Goal: Task Accomplishment & Management: Complete application form

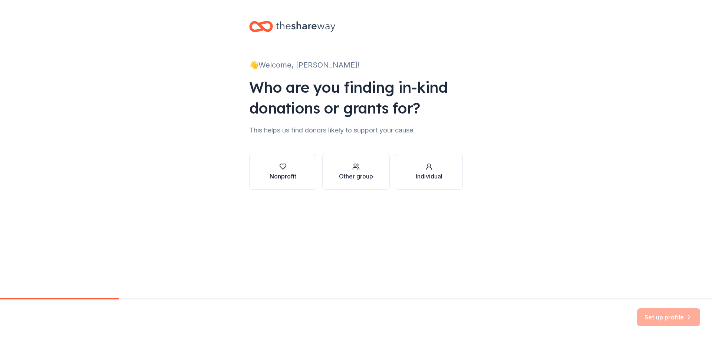
click at [294, 168] on div "button" at bounding box center [283, 166] width 27 height 7
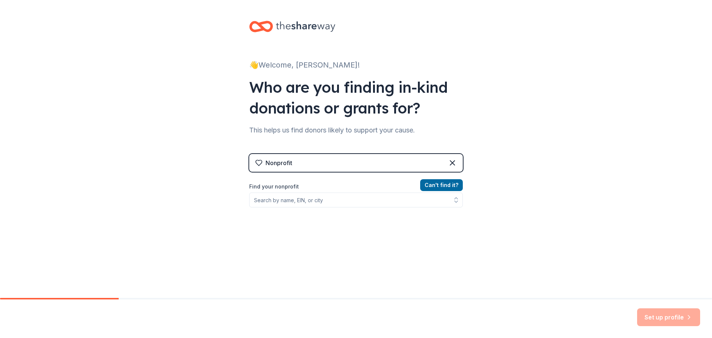
click at [294, 168] on div "Nonprofit" at bounding box center [356, 163] width 214 height 18
click at [318, 203] on input "Find your nonprofit" at bounding box center [356, 199] width 214 height 15
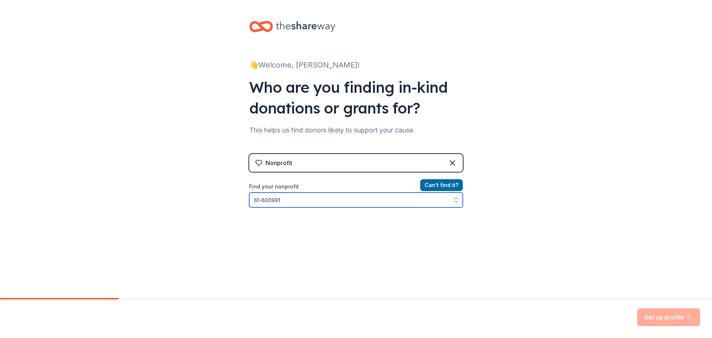
type input "61-6009910"
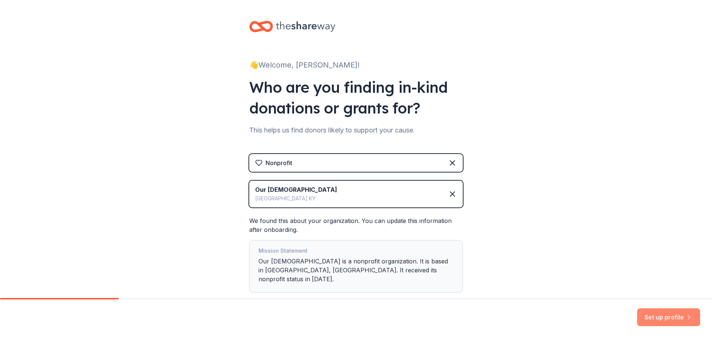
click at [656, 313] on button "Set up profile" at bounding box center [668, 317] width 63 height 18
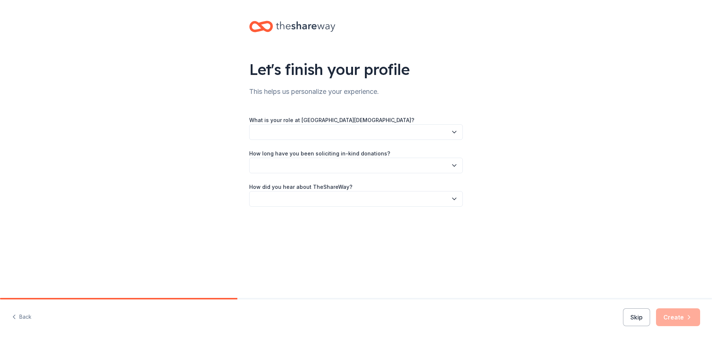
click at [377, 130] on button "button" at bounding box center [356, 132] width 214 height 16
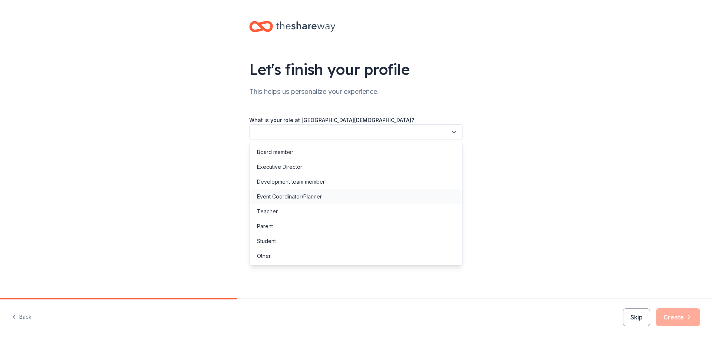
click at [297, 199] on div "Event Coordinator/Planner" at bounding box center [289, 196] width 65 height 9
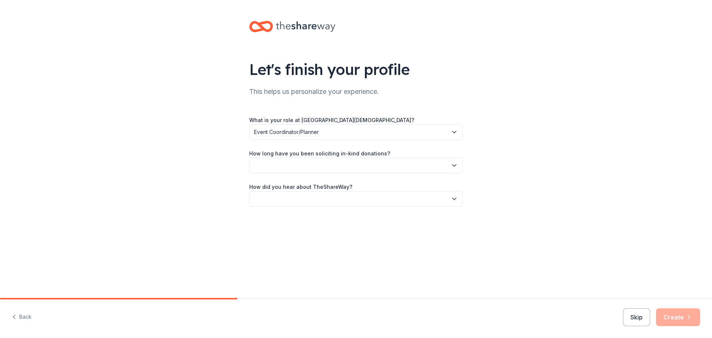
click at [295, 165] on button "button" at bounding box center [356, 166] width 214 height 16
click at [291, 230] on div "More than 5 years" at bounding box center [279, 229] width 44 height 9
click at [305, 199] on button "button" at bounding box center [356, 199] width 214 height 16
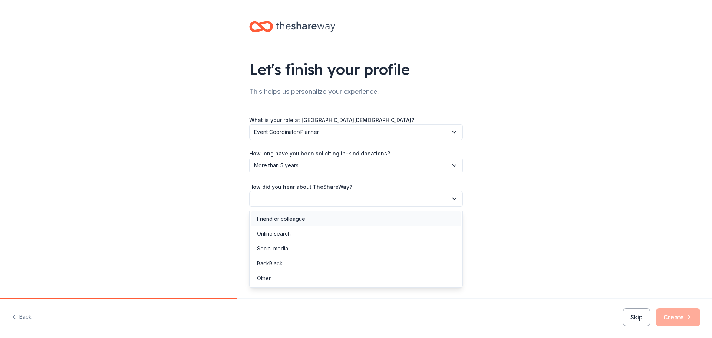
click at [296, 220] on div "Friend or colleague" at bounding box center [281, 218] width 48 height 9
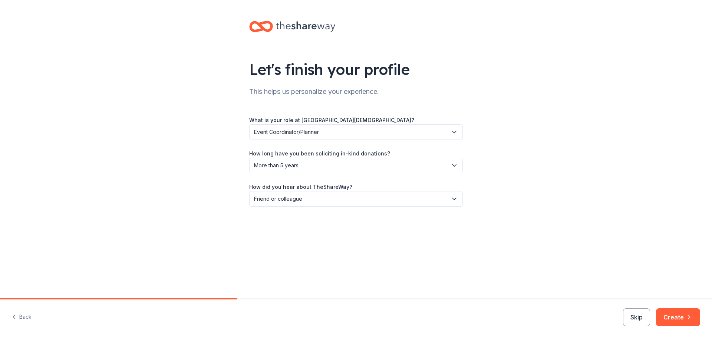
click at [685, 317] on icon "button" at bounding box center [688, 316] width 7 height 7
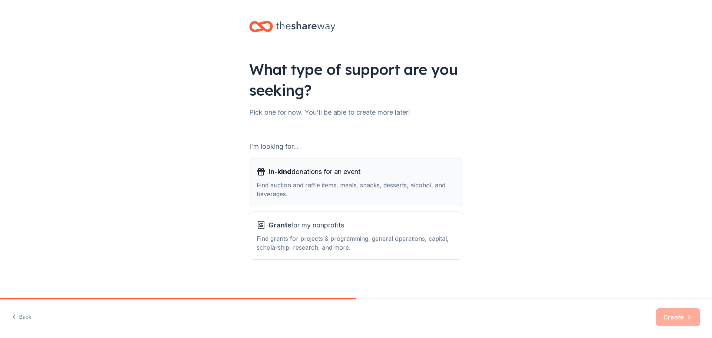
click at [341, 181] on div "Find auction and raffle items, meals, snacks, desserts, alcohol, and beverages." at bounding box center [356, 190] width 199 height 18
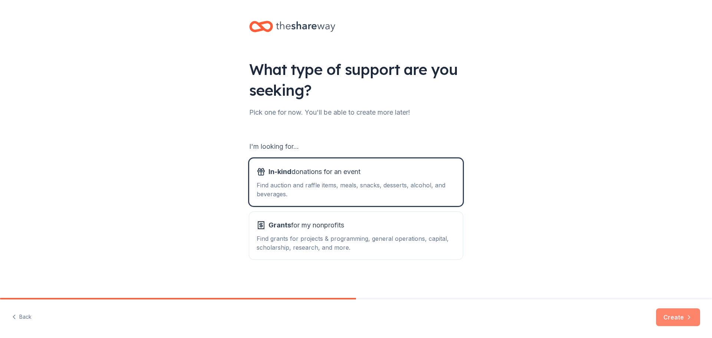
click at [668, 321] on button "Create" at bounding box center [678, 317] width 44 height 18
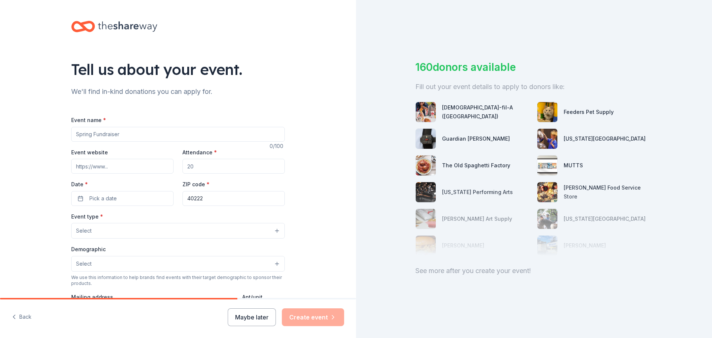
click at [141, 135] on input "Event name *" at bounding box center [178, 134] width 214 height 15
click at [188, 135] on input "Event name *" at bounding box center [178, 134] width 214 height 15
type input "23rd Annual Auction"
click at [138, 165] on input "Event website" at bounding box center [122, 166] width 102 height 15
click at [120, 163] on input "Event website" at bounding box center [122, 166] width 102 height 15
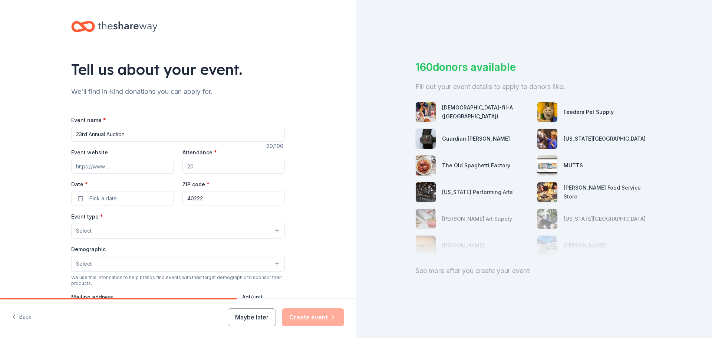
paste input "[URL][DOMAIN_NAME]"
type input "[URL][DOMAIN_NAME]"
click at [212, 163] on input "Attendance *" at bounding box center [233, 166] width 102 height 15
type input "120"
click at [119, 195] on button "Pick a date" at bounding box center [122, 198] width 102 height 15
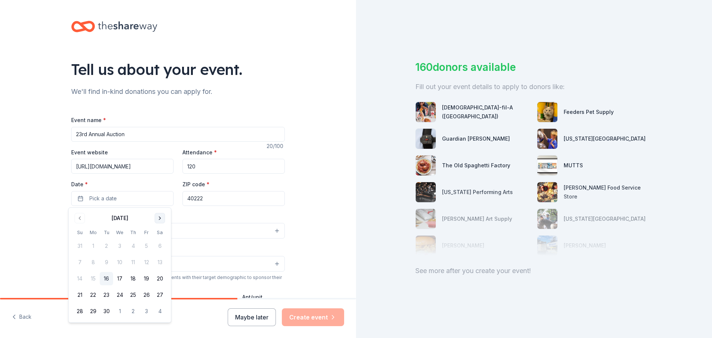
click at [160, 220] on button "Go to next month" at bounding box center [160, 218] width 10 height 10
click at [160, 220] on div "Event type * Select" at bounding box center [178, 225] width 214 height 27
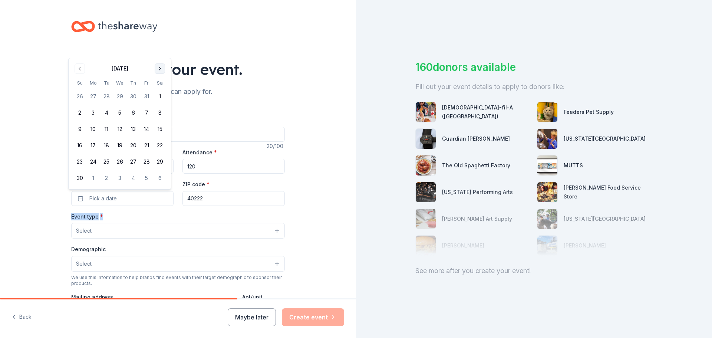
click at [160, 220] on div "Event type * Select" at bounding box center [178, 225] width 214 height 27
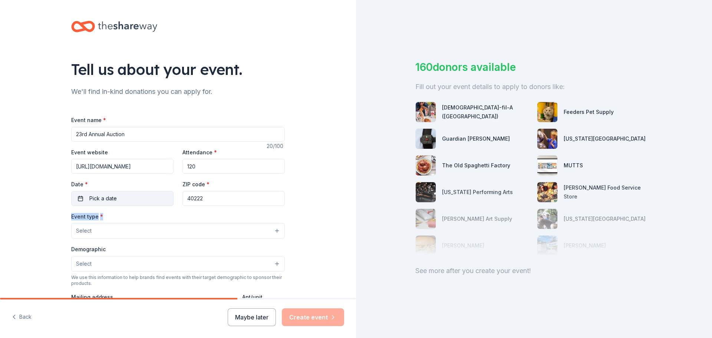
click at [136, 198] on button "Pick a date" at bounding box center [122, 198] width 102 height 15
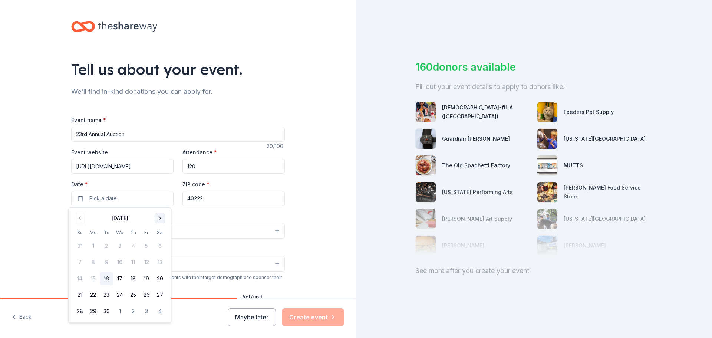
click at [156, 216] on button "Go to next month" at bounding box center [160, 218] width 10 height 10
click at [157, 217] on button "Go to next month" at bounding box center [160, 218] width 10 height 10
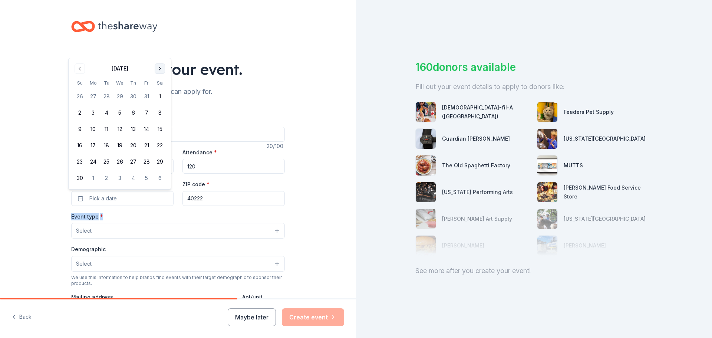
click at [160, 70] on button "Go to next month" at bounding box center [160, 68] width 10 height 10
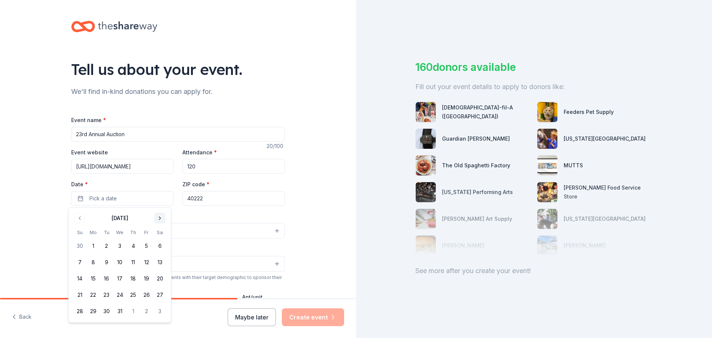
click at [158, 218] on button "Go to next month" at bounding box center [160, 218] width 10 height 10
click at [159, 218] on button "Go to next month" at bounding box center [160, 218] width 10 height 10
click at [157, 242] on button "7" at bounding box center [159, 245] width 13 height 13
click at [239, 203] on input "40222" at bounding box center [233, 198] width 102 height 15
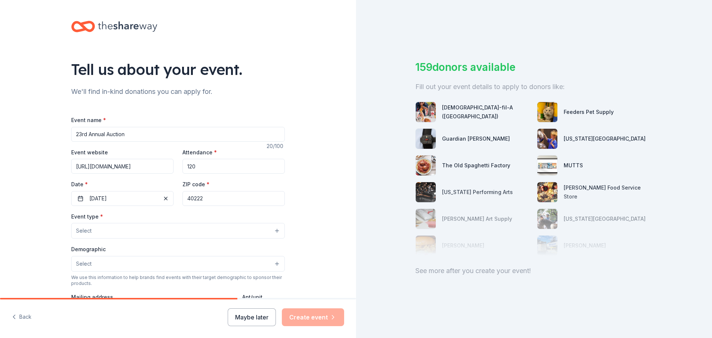
click at [118, 229] on button "Select" at bounding box center [178, 231] width 214 height 16
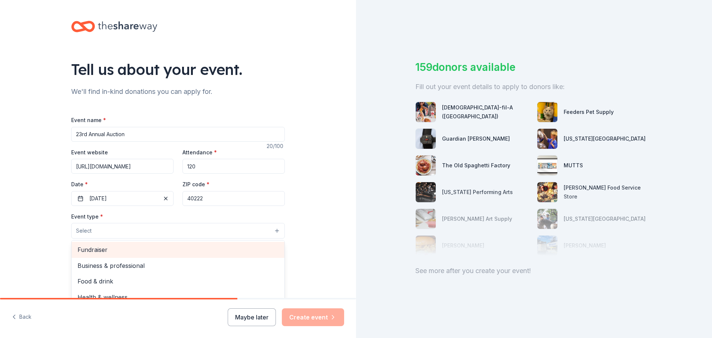
click at [142, 254] on span "Fundraiser" at bounding box center [177, 250] width 201 height 10
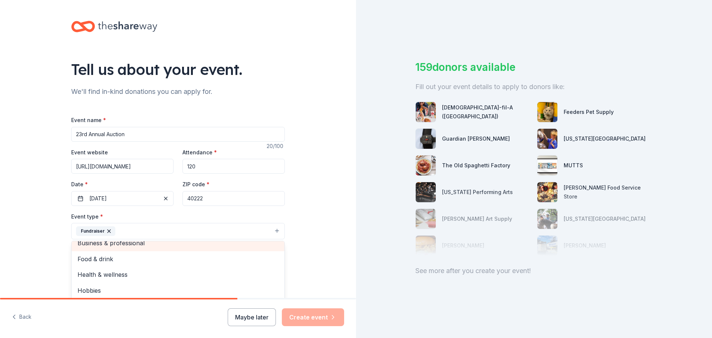
scroll to position [9, 0]
click at [313, 239] on div "Tell us about your event. We'll find in-kind donations you can apply for. Event…" at bounding box center [178, 247] width 356 height 494
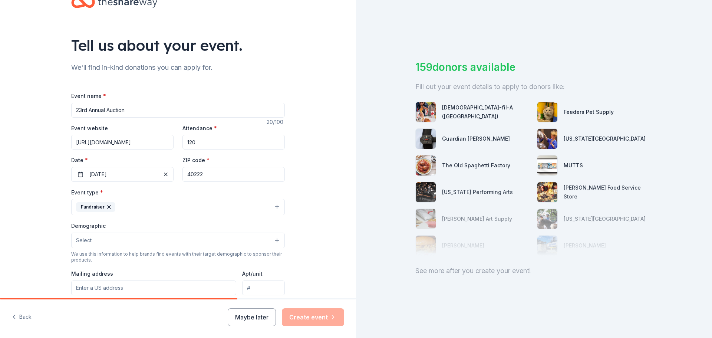
scroll to position [37, 0]
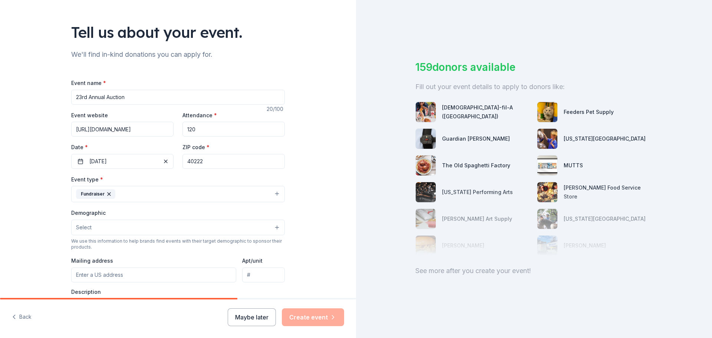
click at [186, 228] on button "Select" at bounding box center [178, 227] width 214 height 16
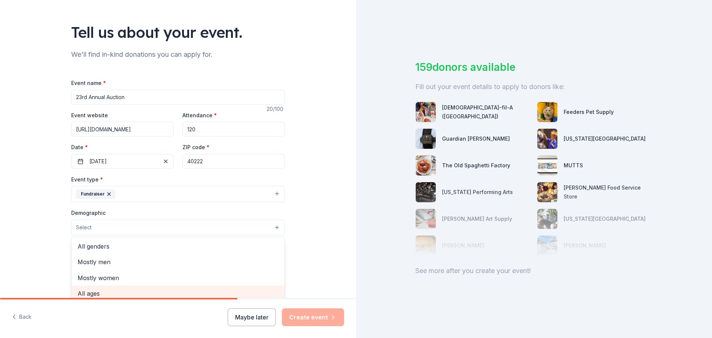
click at [92, 294] on span "All ages" at bounding box center [177, 293] width 201 height 10
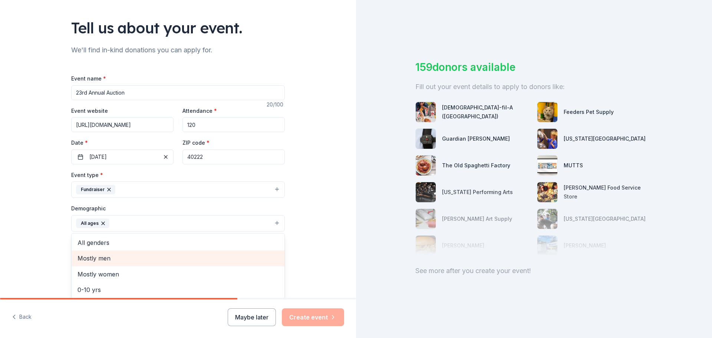
scroll to position [4, 0]
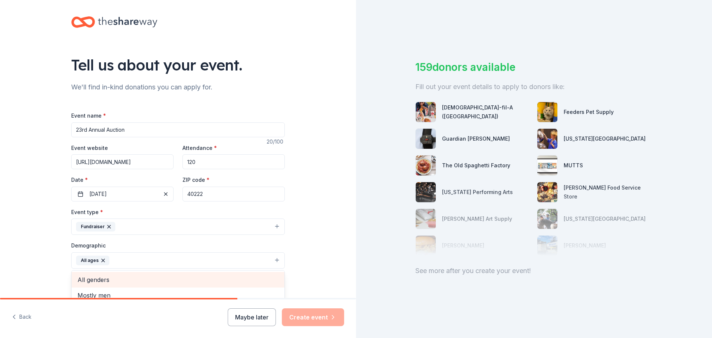
click at [92, 280] on span "All genders" at bounding box center [177, 280] width 201 height 10
click at [101, 260] on icon "button" at bounding box center [103, 260] width 6 height 6
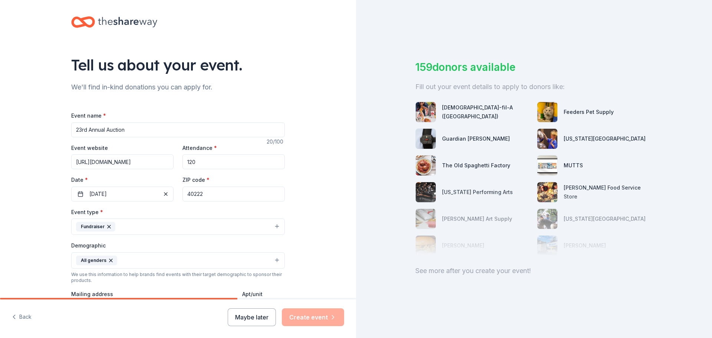
click at [125, 259] on button "All genders" at bounding box center [178, 260] width 214 height 16
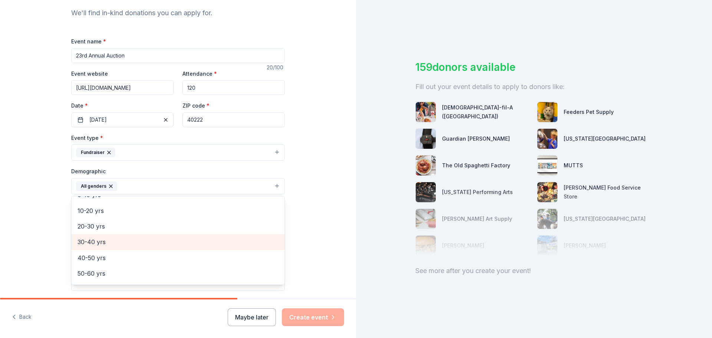
scroll to position [74, 0]
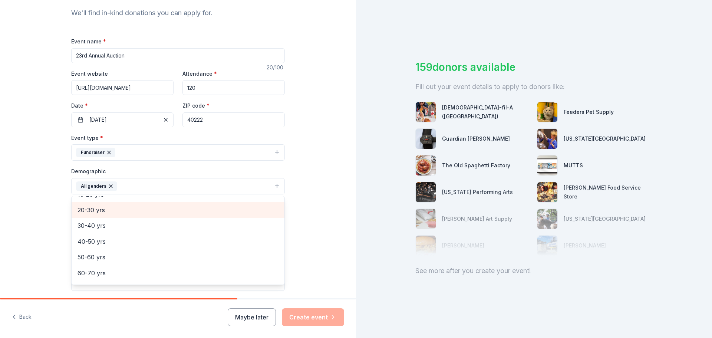
click at [90, 211] on span "20-30 yrs" at bounding box center [177, 210] width 201 height 10
click at [90, 210] on span "30-40 yrs" at bounding box center [177, 210] width 201 height 10
click at [92, 215] on span "40-50 yrs" at bounding box center [177, 212] width 201 height 10
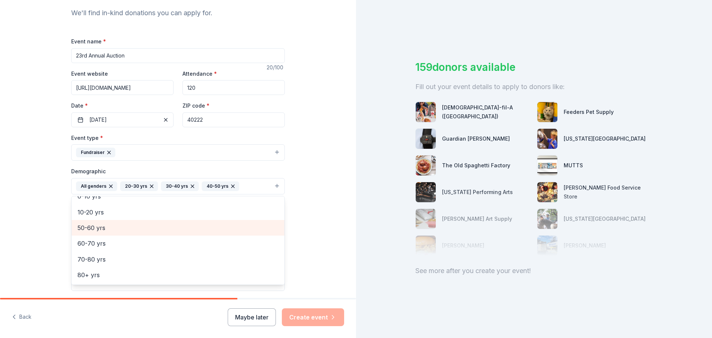
click at [93, 228] on span "50-60 yrs" at bounding box center [177, 228] width 201 height 10
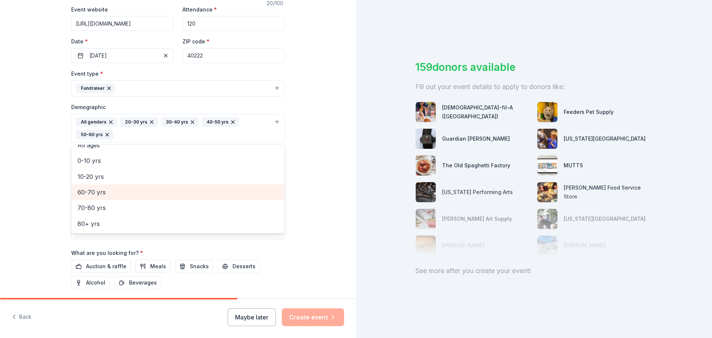
scroll to position [153, 0]
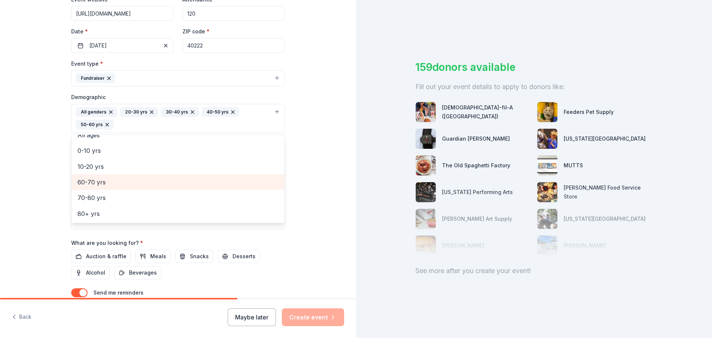
click at [89, 182] on span "60-70 yrs" at bounding box center [177, 182] width 201 height 10
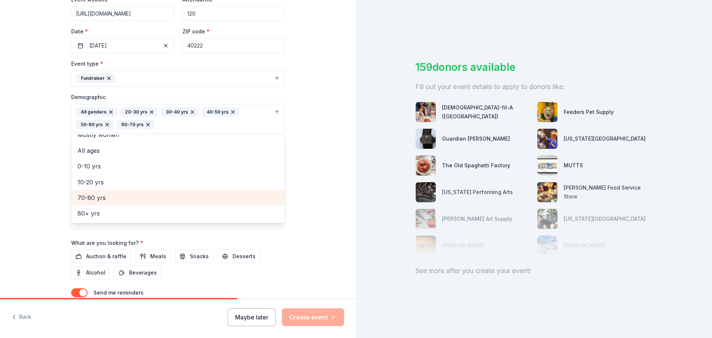
click at [95, 202] on span "70-80 yrs" at bounding box center [177, 198] width 201 height 10
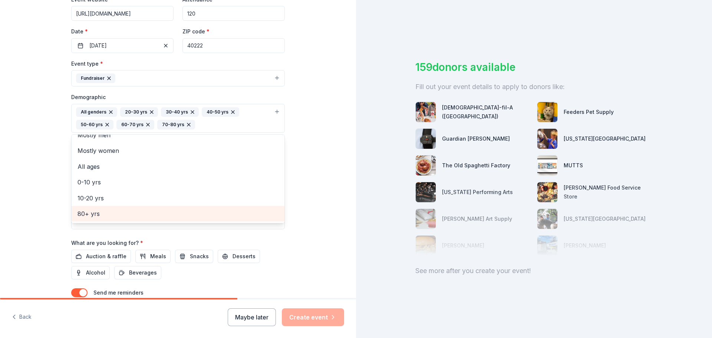
click at [77, 212] on span "80+ yrs" at bounding box center [177, 214] width 201 height 10
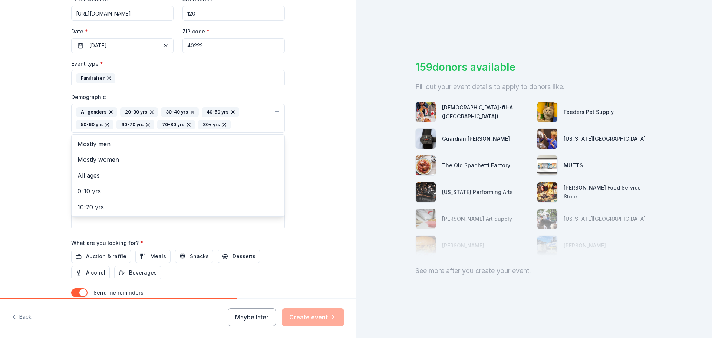
click at [291, 198] on div "Tell us about your event. We'll find in-kind donations you can apply for. Event…" at bounding box center [177, 101] width 237 height 508
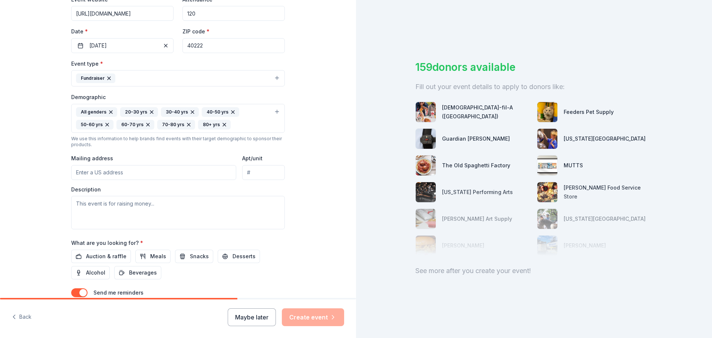
click at [187, 173] on input "Mailing address" at bounding box center [153, 172] width 165 height 15
type input "8307 Nottingham Parkway"
click at [169, 206] on textarea at bounding box center [178, 212] width 214 height 33
type textarea "R"
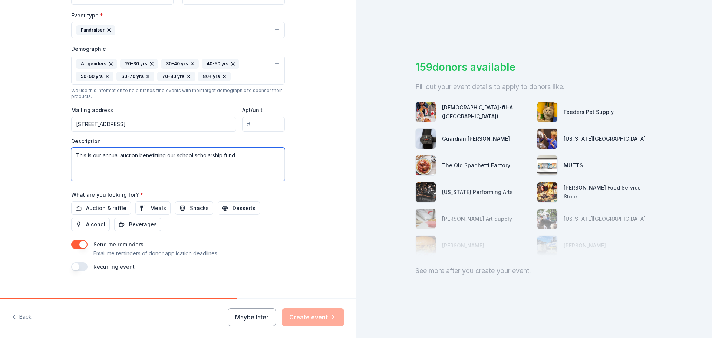
scroll to position [210, 0]
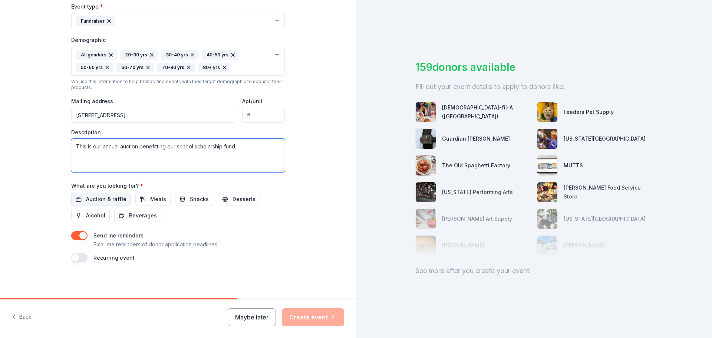
type textarea "This is our annual auction benefitting our school scholarship fund."
click at [109, 201] on span "Auction & raffle" at bounding box center [106, 199] width 40 height 9
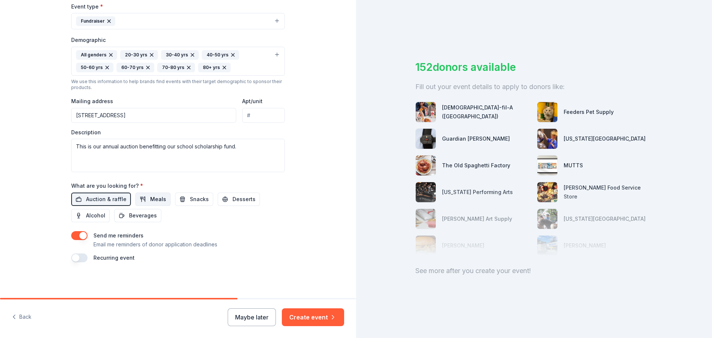
click at [150, 201] on span "Meals" at bounding box center [158, 199] width 16 height 9
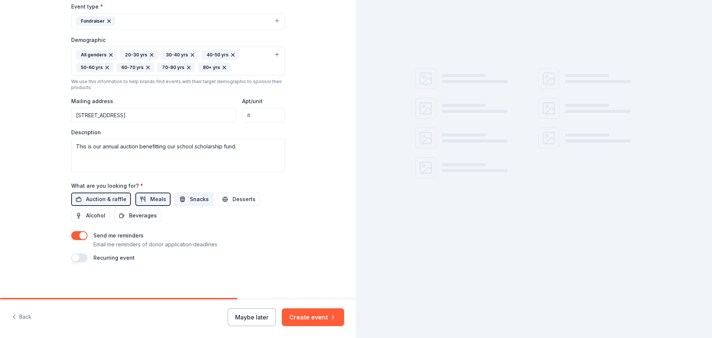
click at [190, 199] on span "Snacks" at bounding box center [199, 199] width 19 height 9
click at [238, 199] on span "Desserts" at bounding box center [243, 199] width 23 height 9
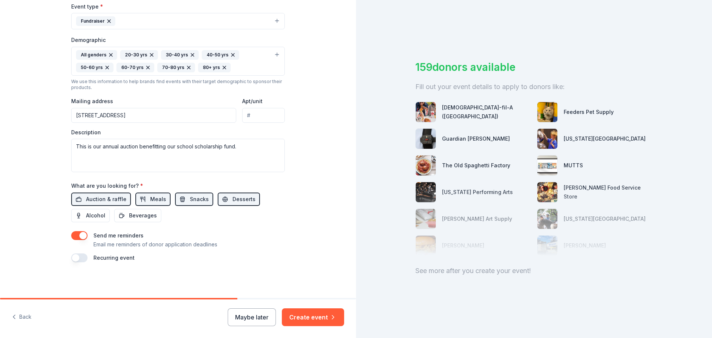
click at [75, 258] on button "button" at bounding box center [79, 257] width 16 height 9
click at [306, 315] on button "Create event" at bounding box center [313, 317] width 62 height 18
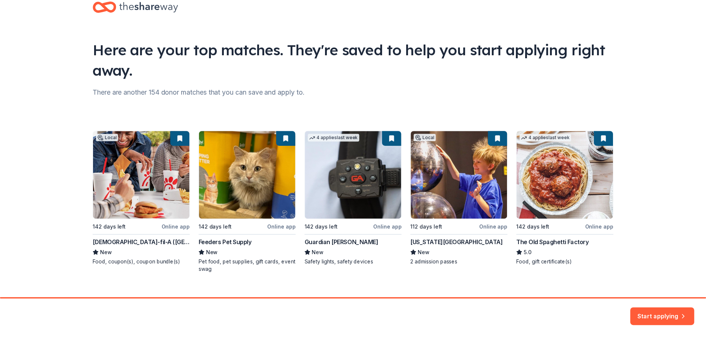
scroll to position [32, 0]
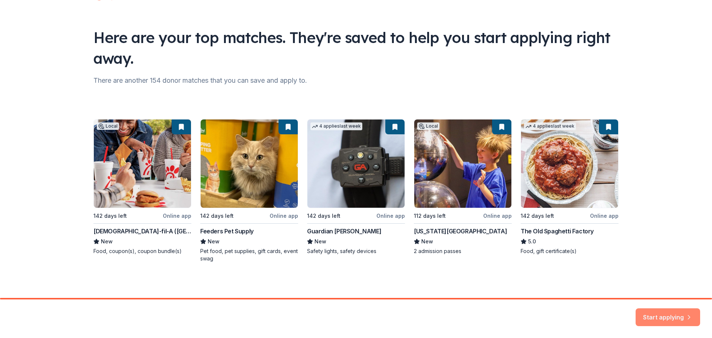
click at [678, 317] on button "Start applying" at bounding box center [667, 313] width 65 height 18
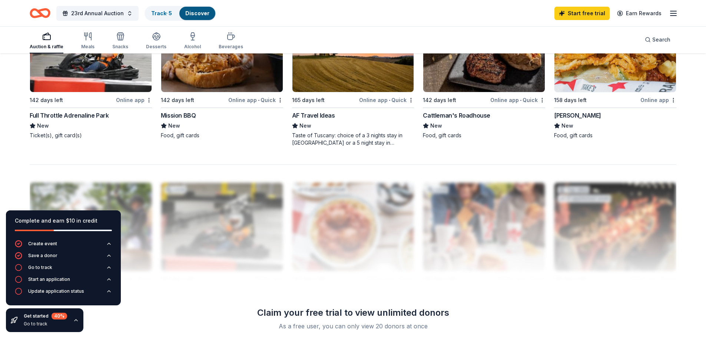
scroll to position [667, 0]
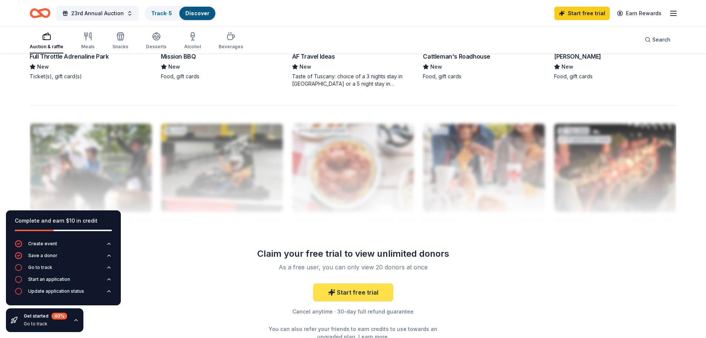
click at [361, 292] on link "Start free trial" at bounding box center [353, 292] width 80 height 18
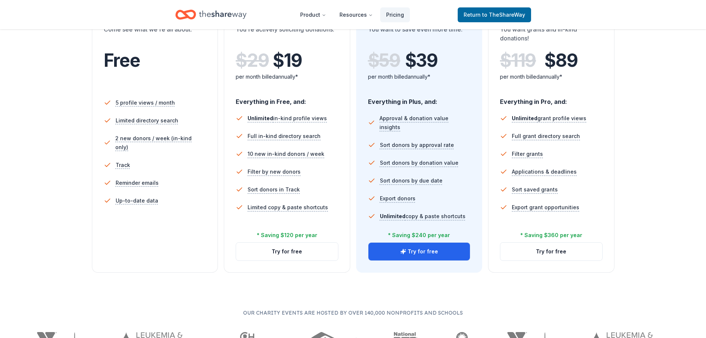
scroll to position [111, 0]
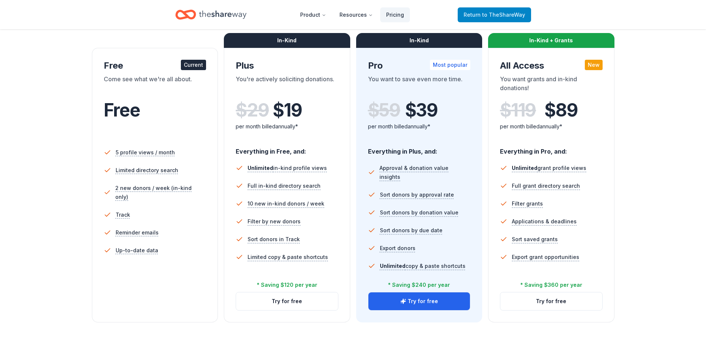
click at [505, 13] on span "to TheShareWay" at bounding box center [503, 14] width 43 height 6
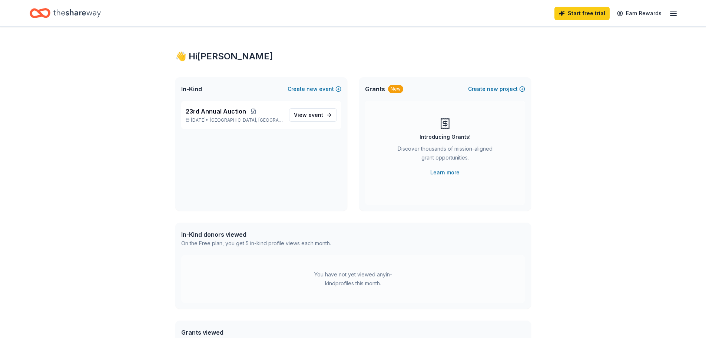
click at [214, 59] on div "👋 Hi Tracy" at bounding box center [353, 56] width 356 height 12
click at [638, 14] on link "Earn Rewards" at bounding box center [639, 13] width 53 height 13
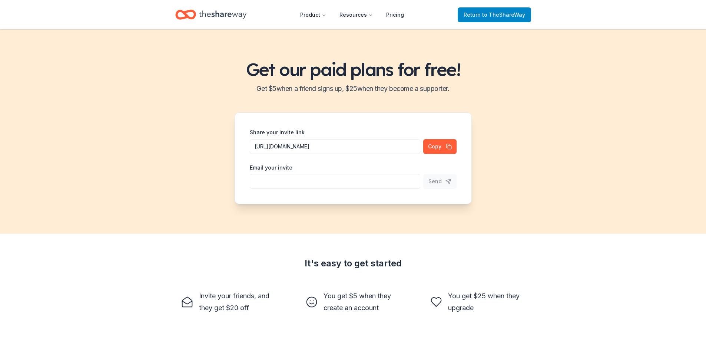
click at [477, 11] on span "Return to TheShareWay" at bounding box center [495, 14] width 62 height 9
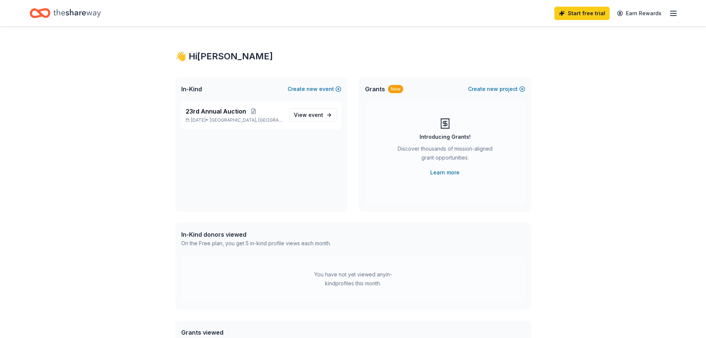
click at [672, 13] on line "button" at bounding box center [674, 13] width 6 height 0
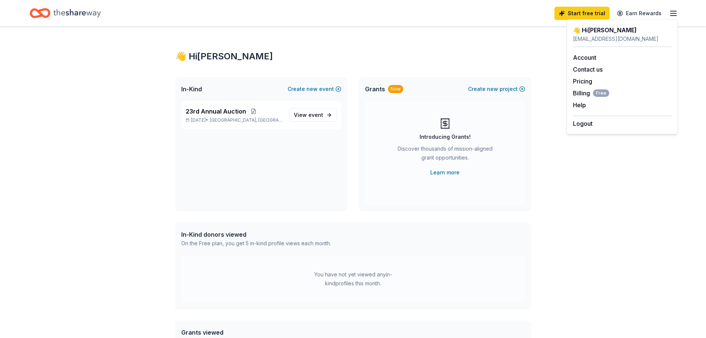
click at [67, 14] on icon "Home" at bounding box center [76, 13] width 47 height 8
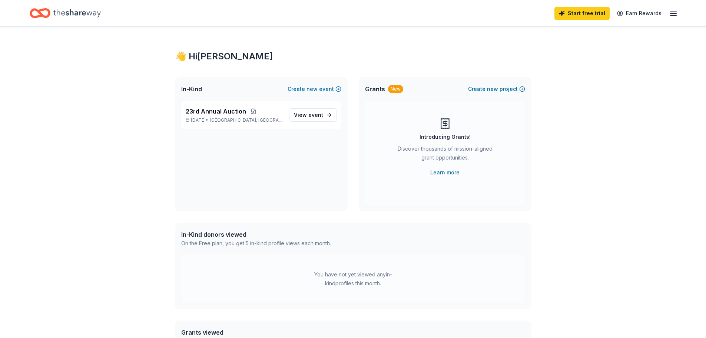
click at [47, 15] on icon "Home" at bounding box center [43, 12] width 11 height 7
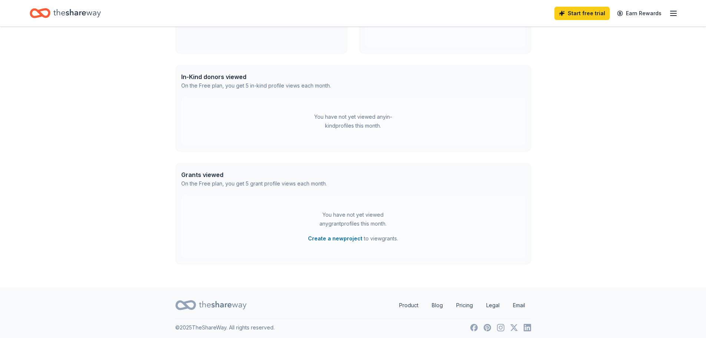
scroll to position [161, 0]
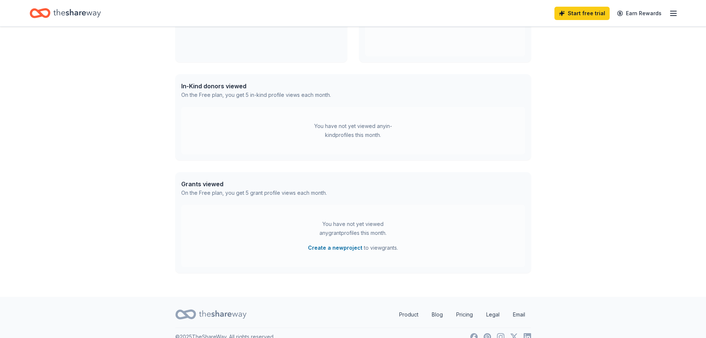
scroll to position [161, 0]
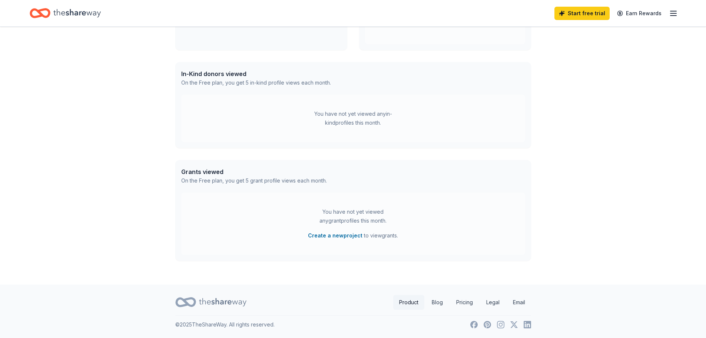
click at [406, 300] on link "Product" at bounding box center [408, 302] width 31 height 15
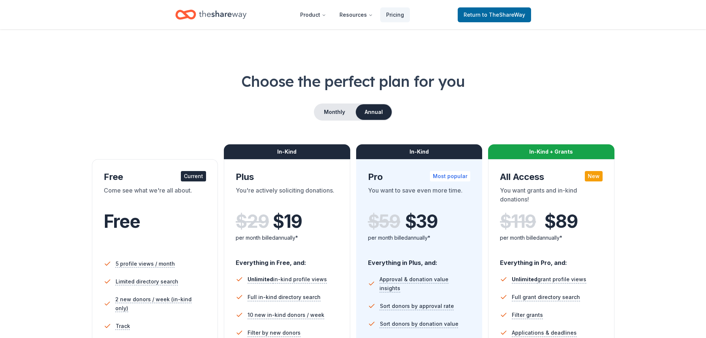
scroll to position [111, 0]
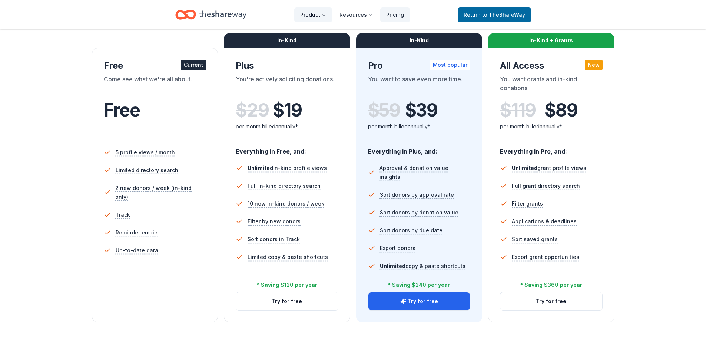
click at [310, 14] on button "Product" at bounding box center [313, 14] width 38 height 15
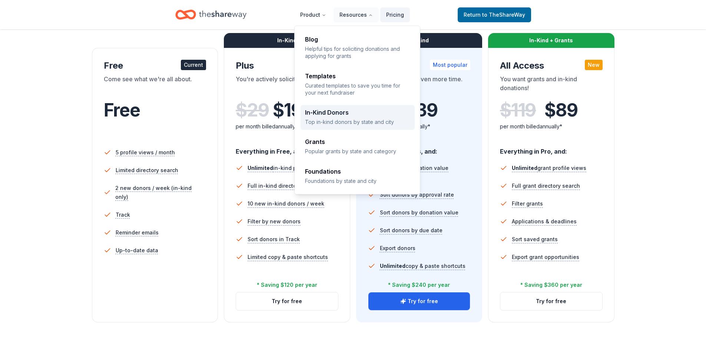
click at [344, 120] on p "Top in-kind donors by state and city" at bounding box center [357, 121] width 105 height 7
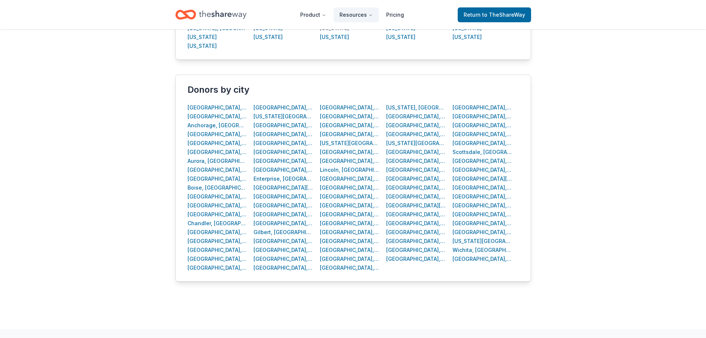
scroll to position [260, 0]
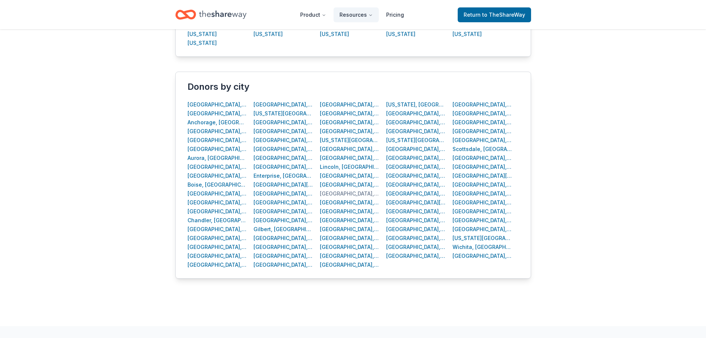
click at [328, 195] on div "Louisville, KY" at bounding box center [350, 193] width 60 height 9
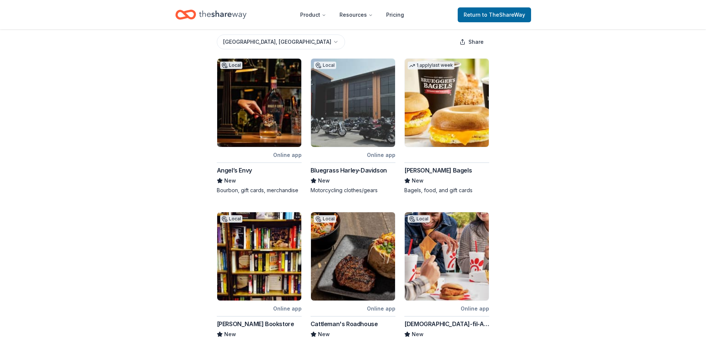
scroll to position [111, 0]
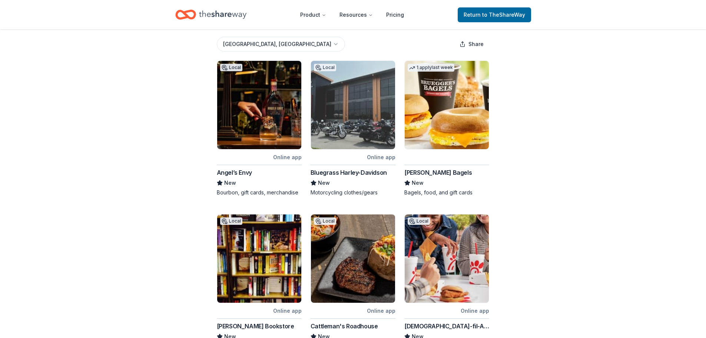
click at [336, 122] on img at bounding box center [353, 105] width 84 height 88
click at [239, 120] on img at bounding box center [259, 105] width 84 height 88
click at [456, 118] on img at bounding box center [447, 105] width 84 height 88
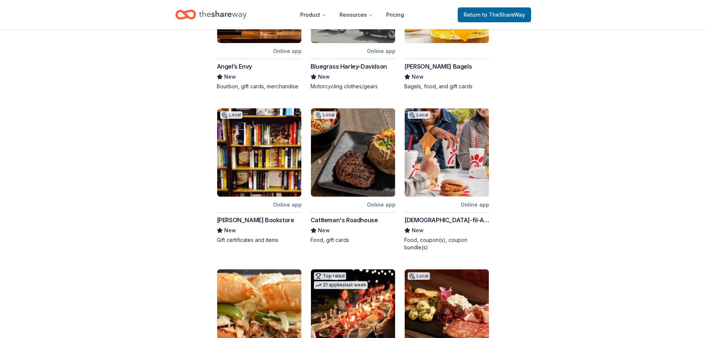
scroll to position [222, 0]
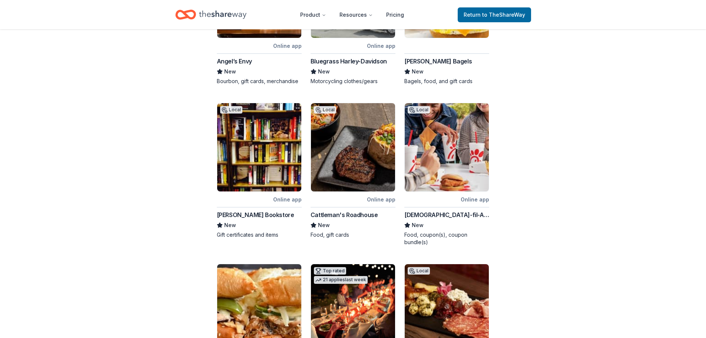
click at [257, 144] on img at bounding box center [259, 147] width 84 height 88
click at [353, 149] on img at bounding box center [353, 147] width 84 height 88
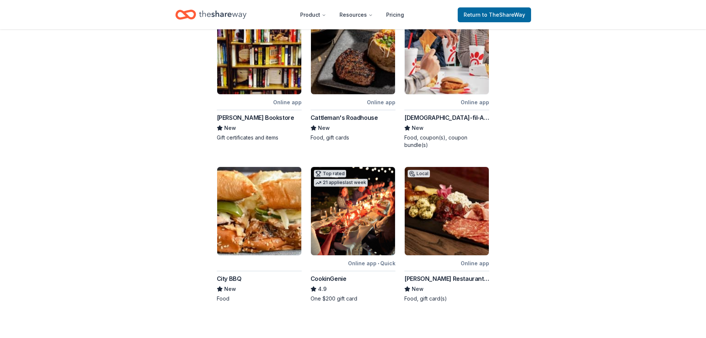
scroll to position [334, 0]
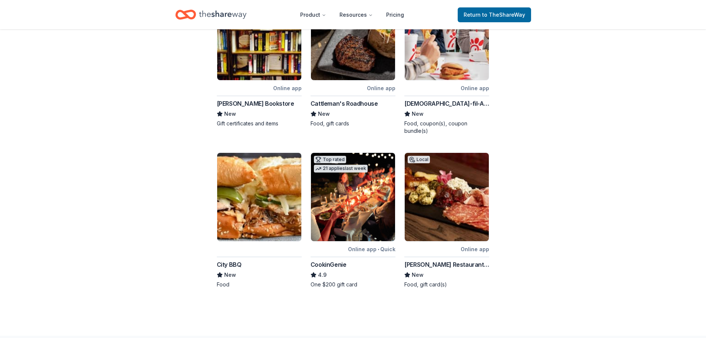
click at [366, 206] on img at bounding box center [353, 197] width 84 height 88
click at [439, 210] on img at bounding box center [447, 197] width 84 height 88
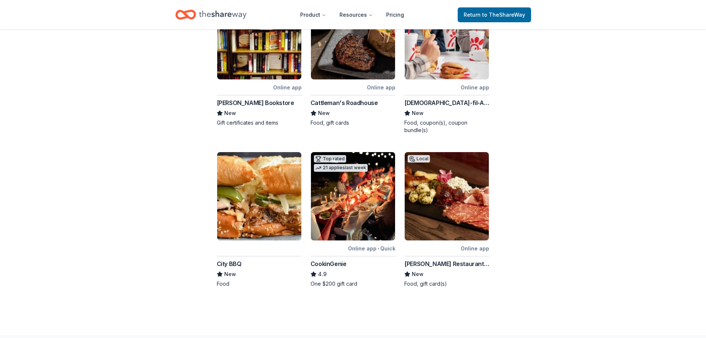
scroll to position [339, 0]
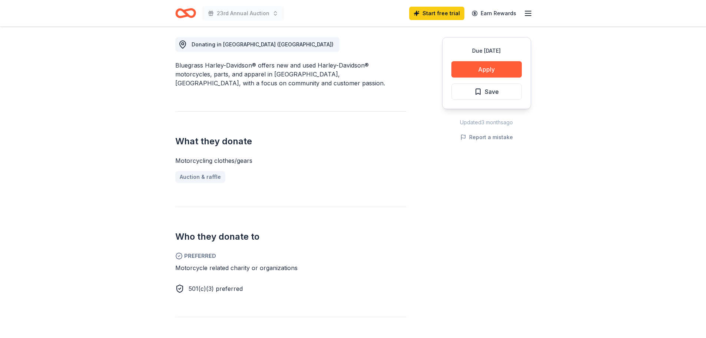
scroll to position [185, 0]
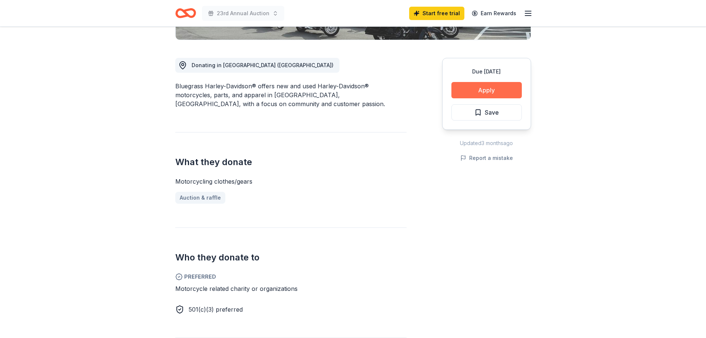
click at [483, 89] on button "Apply" at bounding box center [487, 90] width 70 height 16
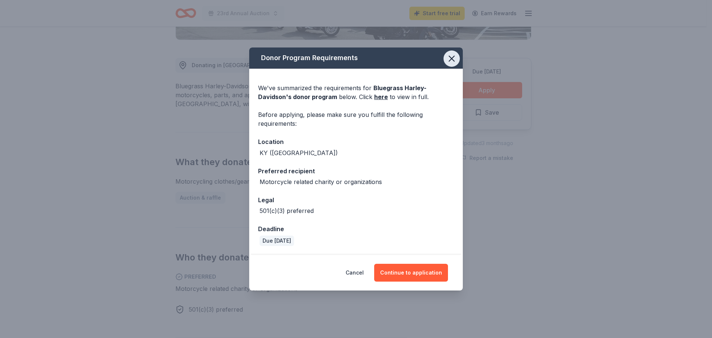
click at [456, 61] on icon "button" at bounding box center [451, 58] width 10 height 10
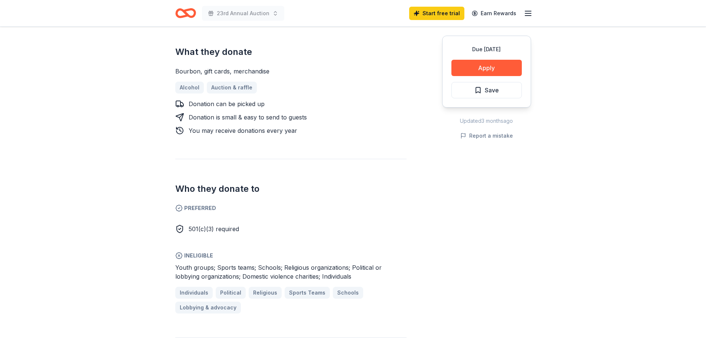
scroll to position [334, 0]
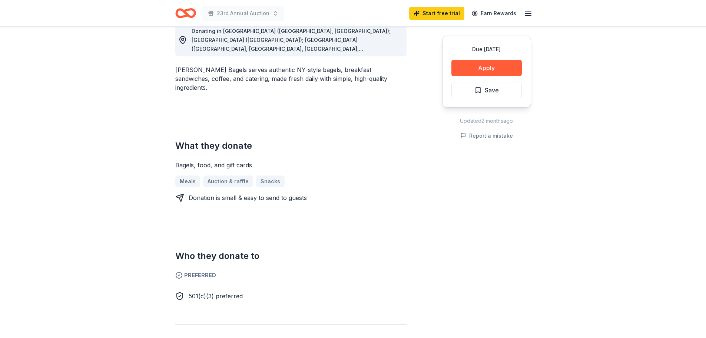
scroll to position [222, 0]
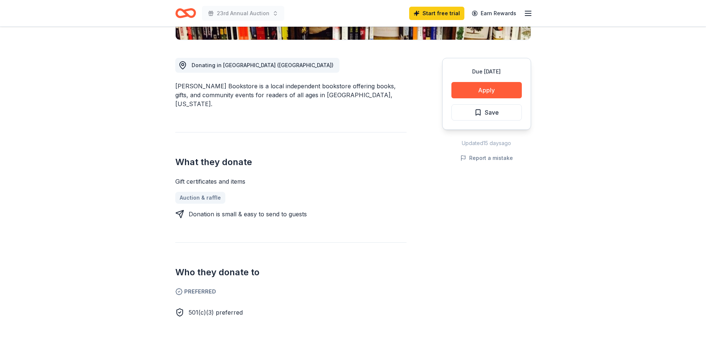
scroll to position [222, 0]
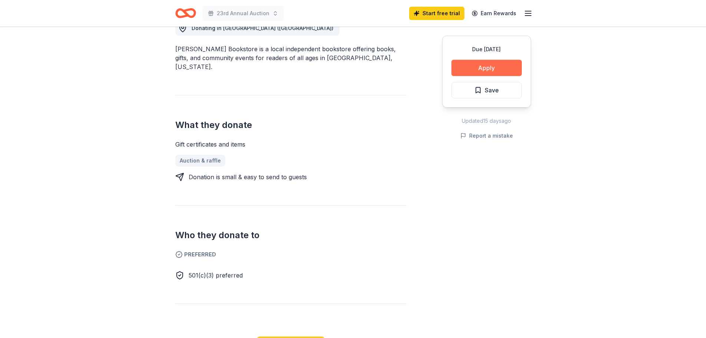
click at [481, 69] on button "Apply" at bounding box center [487, 68] width 70 height 16
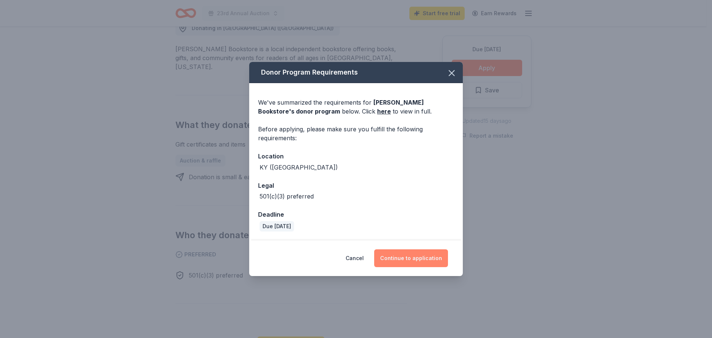
click at [408, 257] on button "Continue to application" at bounding box center [411, 258] width 74 height 18
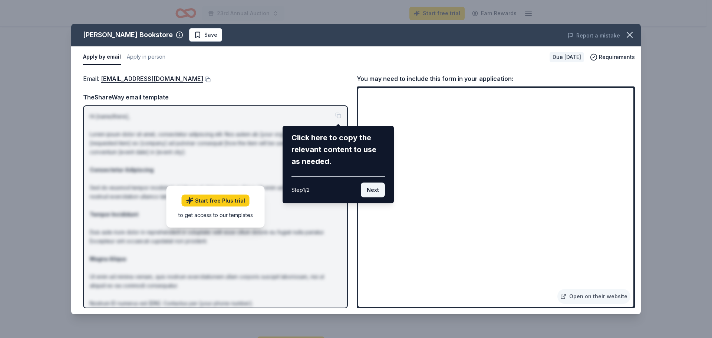
click at [380, 192] on button "Next" at bounding box center [373, 189] width 24 height 15
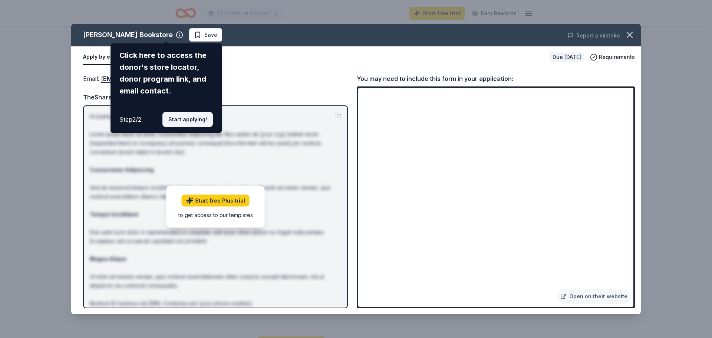
click at [180, 119] on button "Start applying!" at bounding box center [187, 119] width 50 height 15
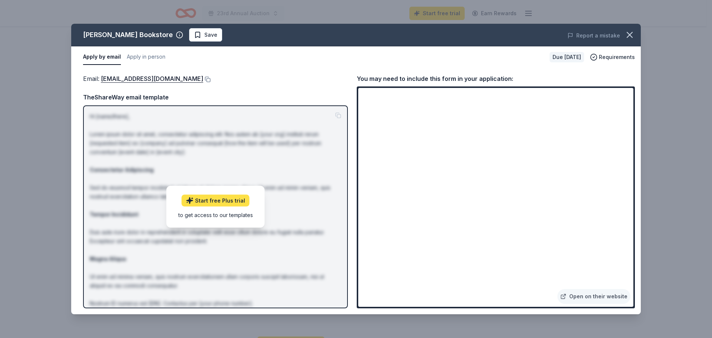
click at [239, 204] on link "Start free Plus trial" at bounding box center [216, 201] width 68 height 12
click at [636, 35] on button "button" at bounding box center [629, 35] width 16 height 16
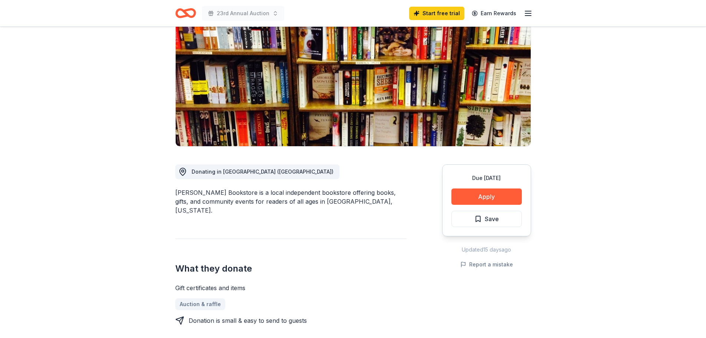
scroll to position [74, 0]
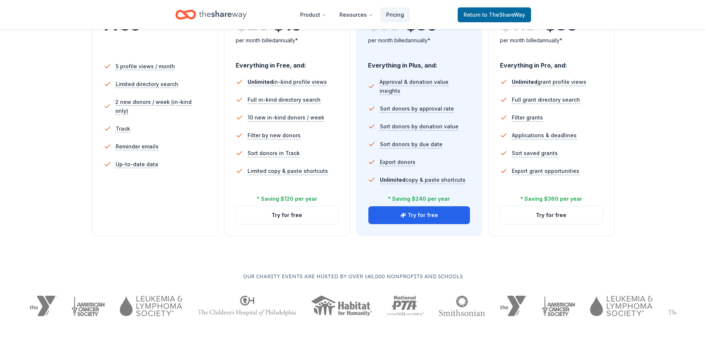
scroll to position [222, 0]
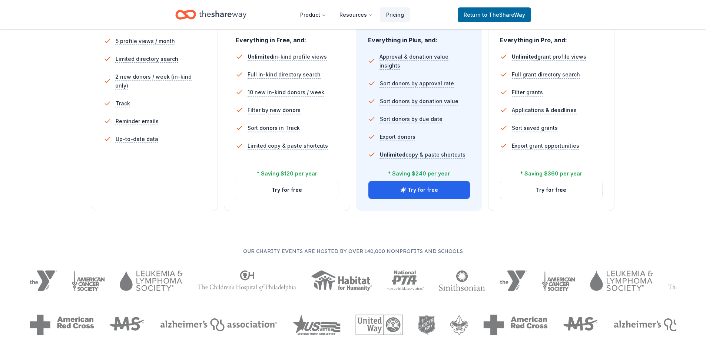
click at [187, 177] on div "5 profile views / month Limited directory search 2 new donors / week (in-kind o…" at bounding box center [155, 103] width 103 height 148
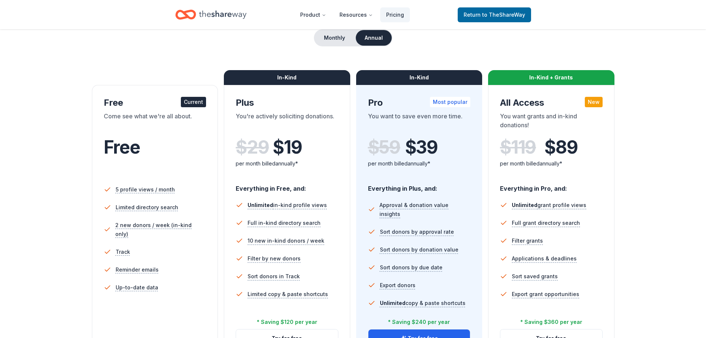
scroll to position [37, 0]
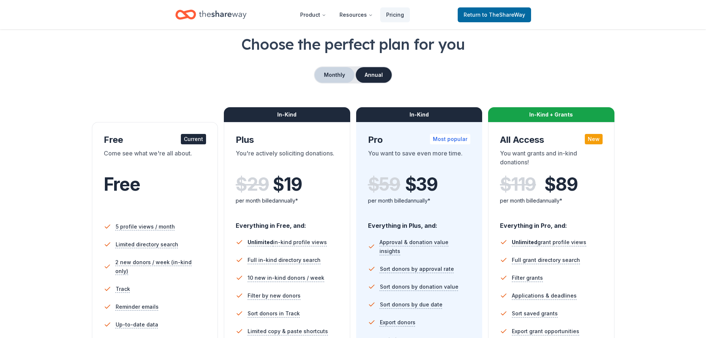
click at [336, 80] on button "Monthly" at bounding box center [335, 75] width 40 height 16
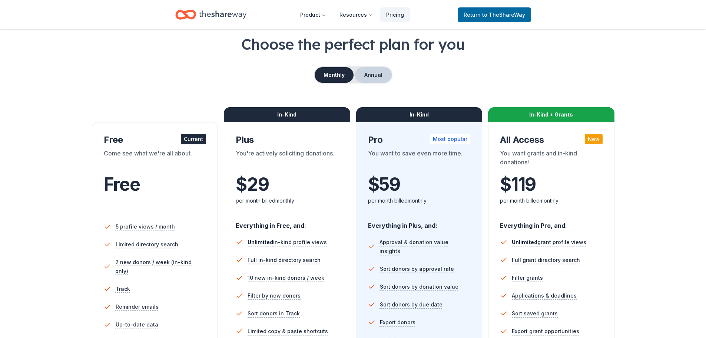
click at [383, 74] on button "Annual" at bounding box center [373, 75] width 37 height 16
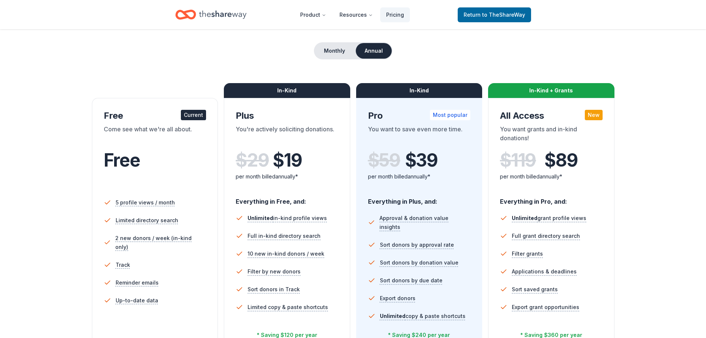
scroll to position [74, 0]
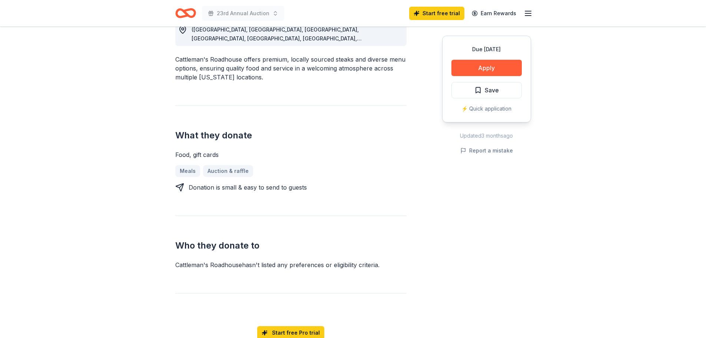
scroll to position [260, 0]
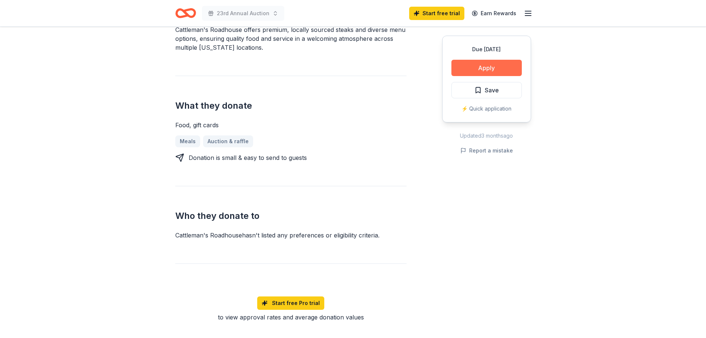
click at [479, 69] on button "Apply" at bounding box center [487, 68] width 70 height 16
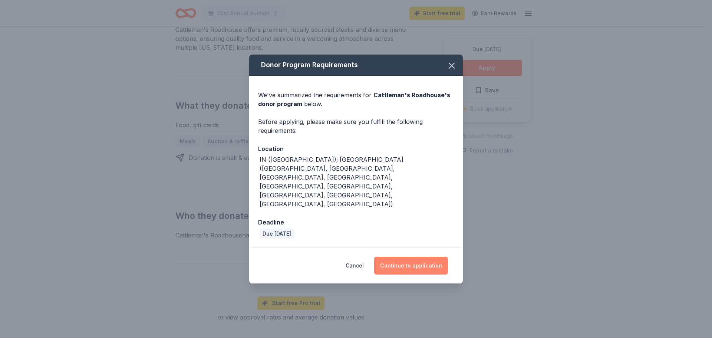
click at [422, 257] on button "Continue to application" at bounding box center [411, 266] width 74 height 18
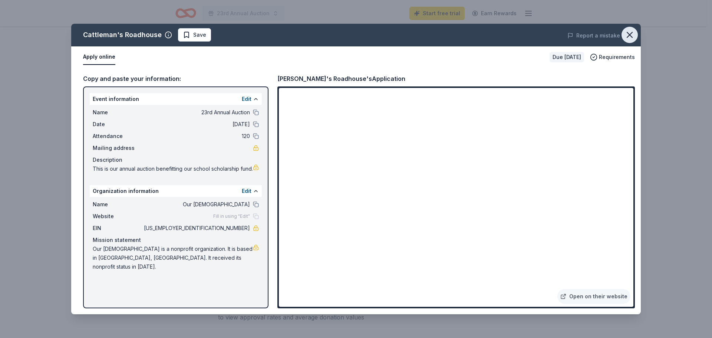
click at [630, 35] on icon "button" at bounding box center [629, 34] width 5 height 5
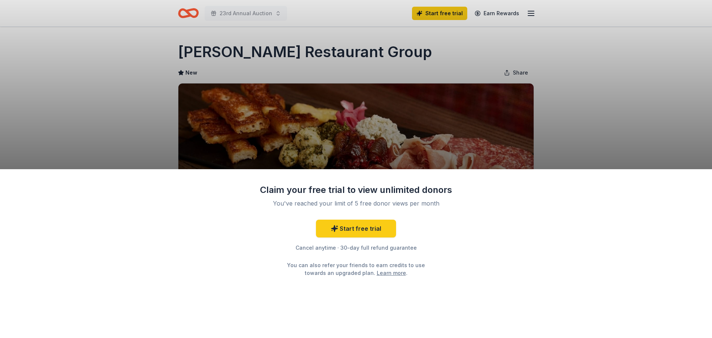
click at [569, 137] on div "Claim your free trial to view unlimited donors You've reached your limit of 5 f…" at bounding box center [356, 169] width 712 height 338
click at [252, 136] on div "Claim your free trial to view unlimited donors You've reached your limit of 5 f…" at bounding box center [356, 169] width 712 height 338
